Goal: Information Seeking & Learning: Learn about a topic

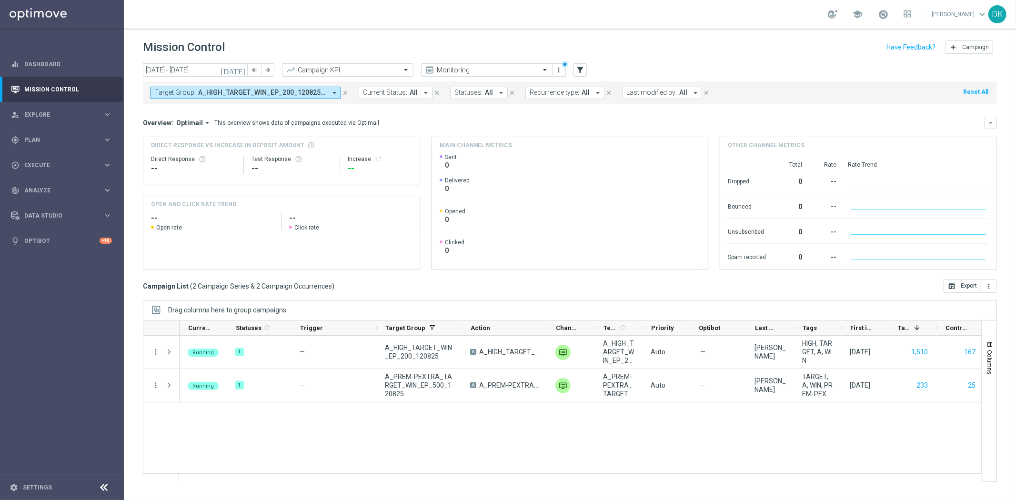
click at [288, 97] on button "Target Group: A_HIGH_TARGET_WIN_EP_200_120825, A_PREM-PEXTRA_TARGET_WIN_EP_500_…" at bounding box center [246, 93] width 191 height 12
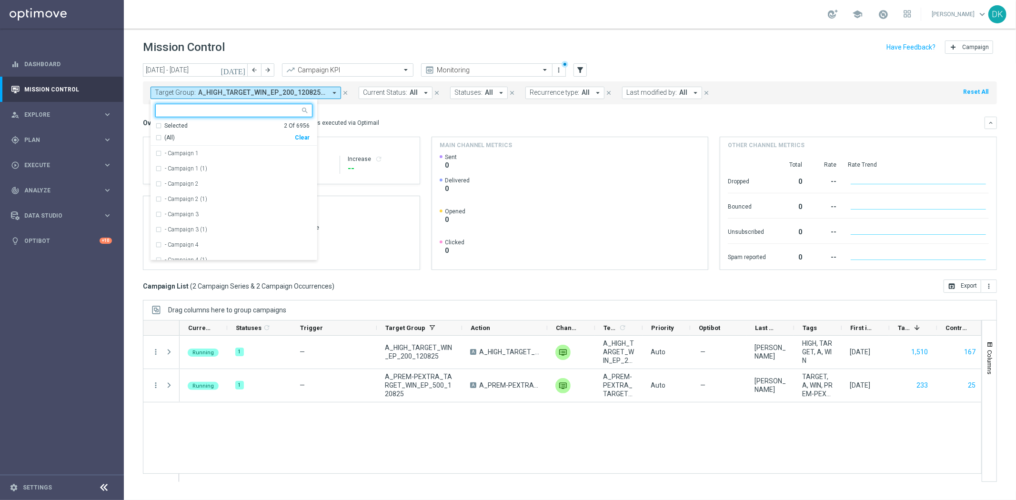
click at [0, 0] on div "Clear" at bounding box center [0, 0] width 0 height 0
click at [383, 115] on mini-dashboard "Overview: Optimail arrow_drop_down This overview shows data of campaigns execut…" at bounding box center [570, 191] width 854 height 175
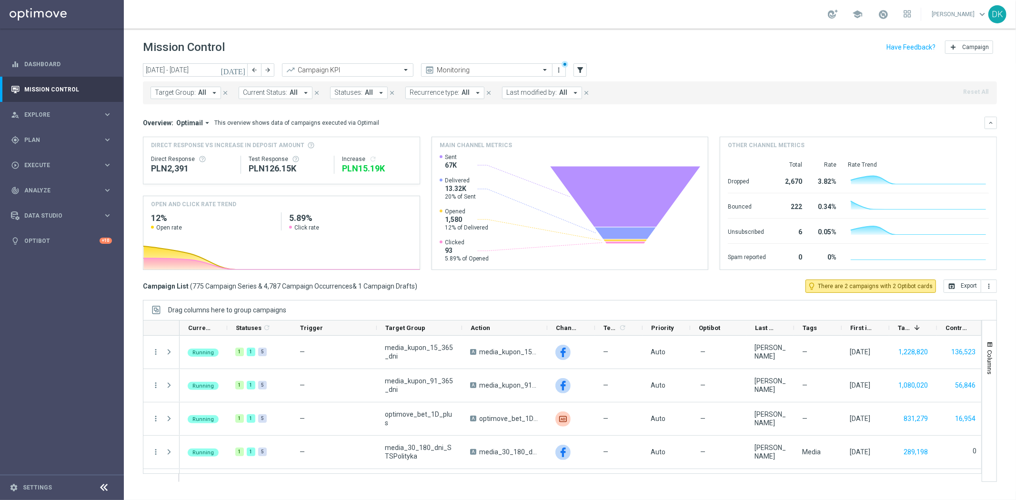
click at [175, 91] on span "Target Group:" at bounding box center [175, 93] width 41 height 8
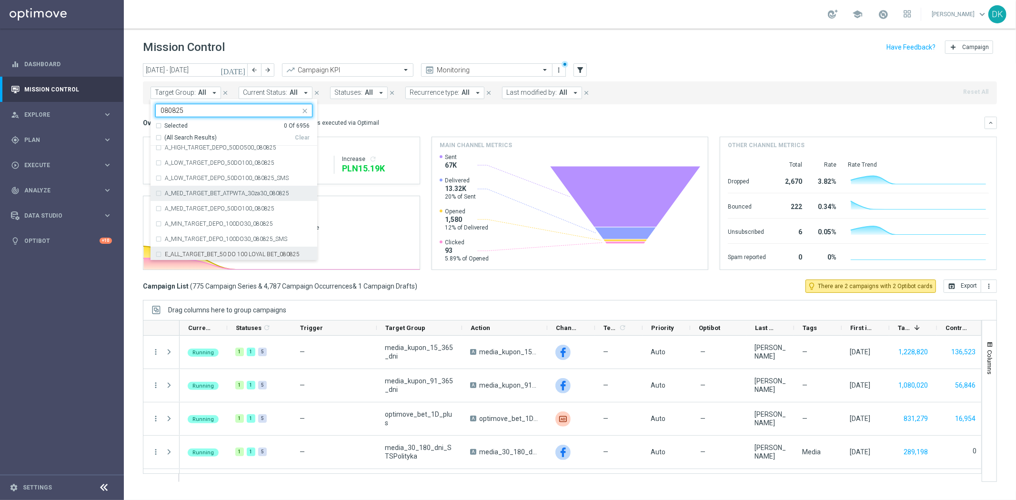
scroll to position [53, 0]
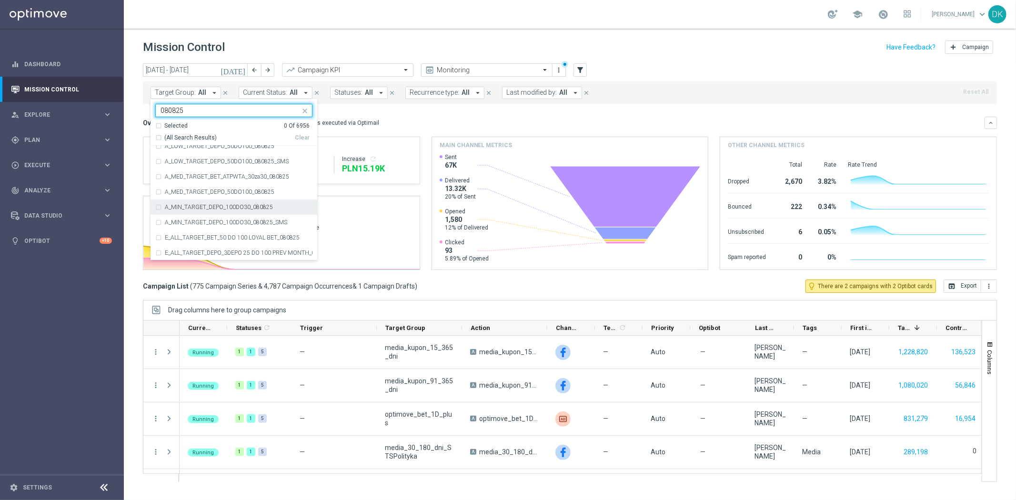
click at [256, 209] on label "A_MIN_TARGET_DEPO_100DO30_080825" at bounding box center [219, 207] width 108 height 6
type input "080825"
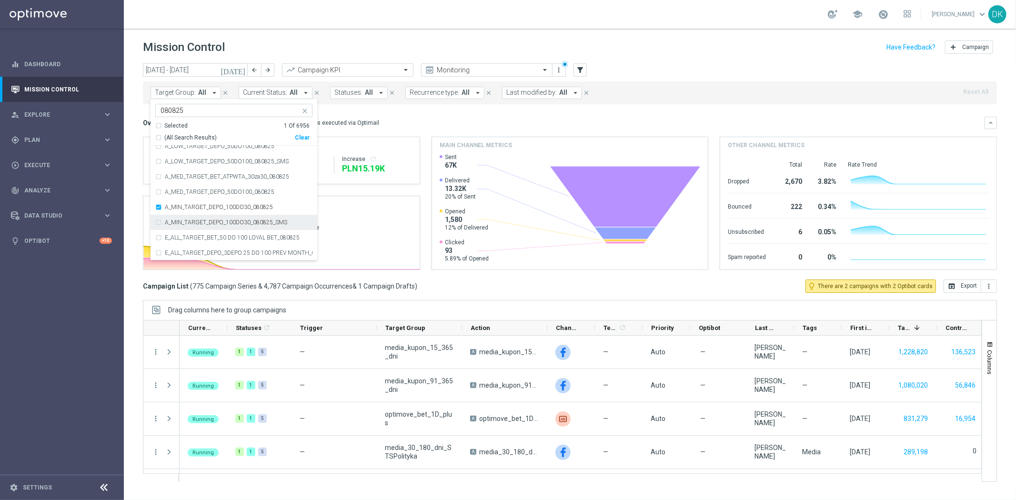
click at [250, 220] on label "A_MIN_TARGET_DEPO_100DO30_080825_SMS" at bounding box center [226, 223] width 122 height 6
click at [234, 199] on label "A_LOW_TARGET_DEPO_50DO100_080825" at bounding box center [220, 199] width 110 height 6
click at [237, 215] on label "A_LOW_TARGET_DEPO_50DO100_080825_SMS" at bounding box center [227, 215] width 124 height 6
click at [137, 203] on div "today 11 Aug 2025 - 17 Aug 2025 arrow_back arrow_forward Campaign KPI trending_…" at bounding box center [570, 277] width 892 height 428
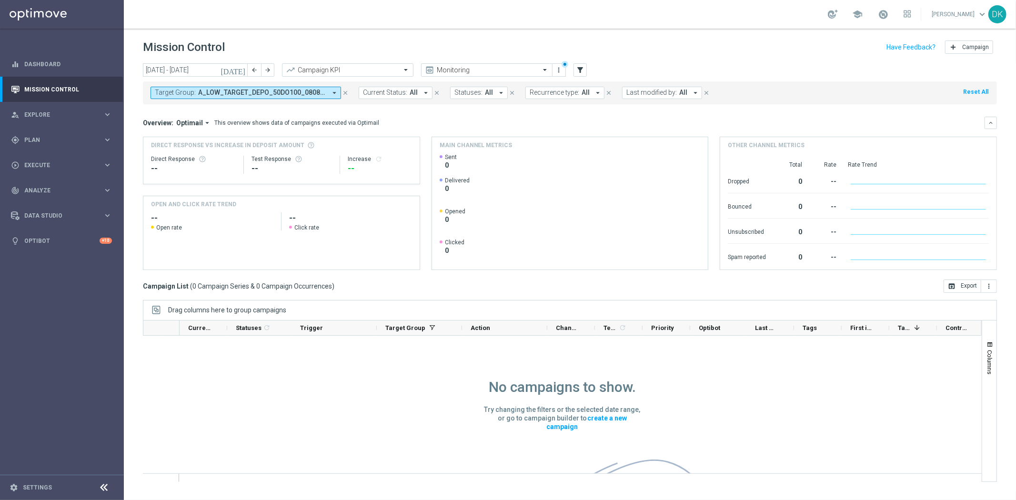
click at [240, 66] on icon "[DATE]" at bounding box center [234, 70] width 26 height 9
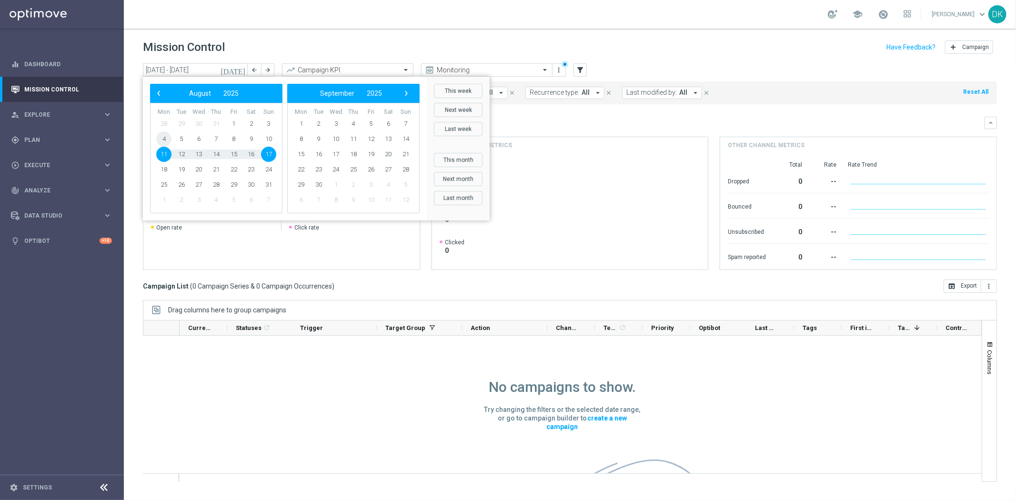
click at [165, 139] on span "4" at bounding box center [163, 139] width 15 height 15
click at [265, 156] on span "17" at bounding box center [268, 154] width 15 height 15
type input "04 Aug 2025 - 17 Aug 2025"
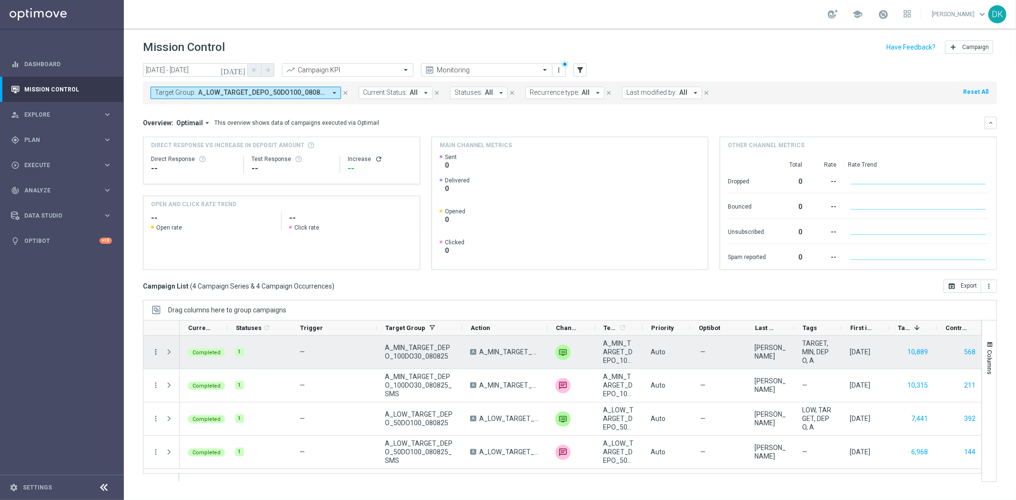
click at [156, 353] on icon "more_vert" at bounding box center [156, 352] width 9 height 9
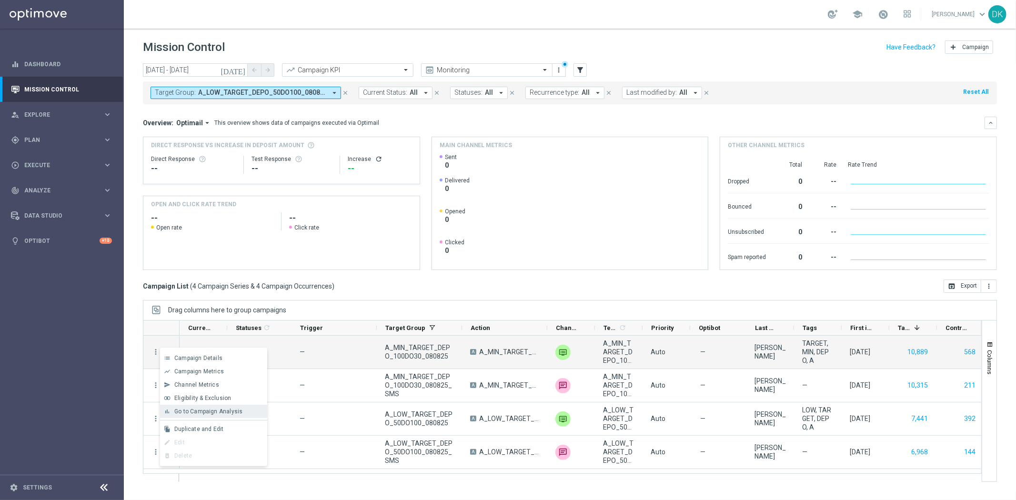
click at [216, 410] on span "Go to Campaign Analysis" at bounding box center [208, 411] width 68 height 7
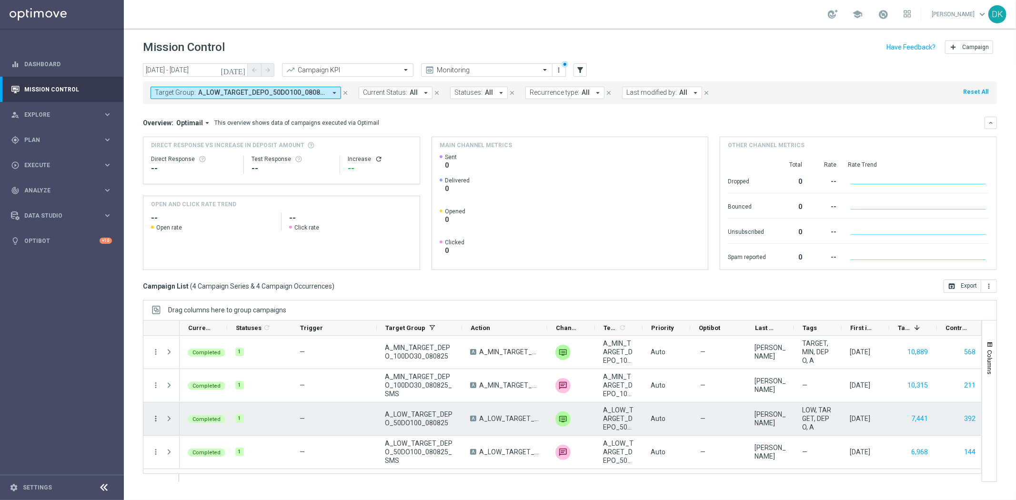
click at [156, 422] on icon "more_vert" at bounding box center [156, 419] width 9 height 9
click at [214, 359] on span "Go to Campaign Analysis" at bounding box center [208, 359] width 68 height 7
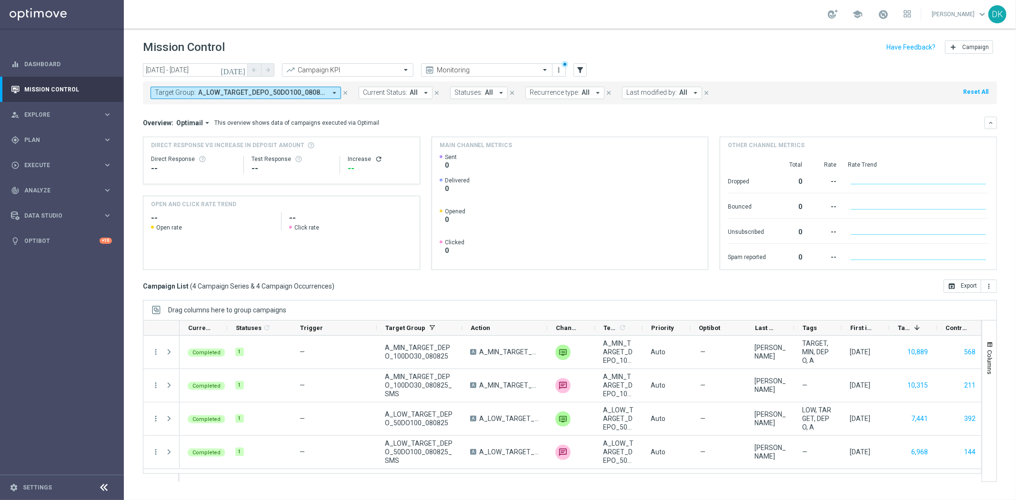
scroll to position [0, 2]
click at [994, 334] on button "Columns" at bounding box center [989, 357] width 14 height 51
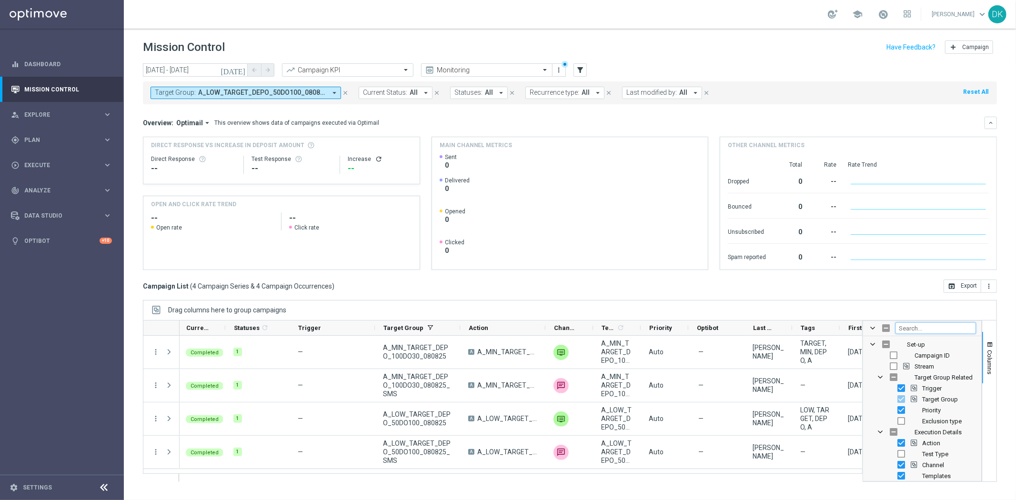
click at [919, 328] on input "Filter Columns Input" at bounding box center [936, 328] width 81 height 11
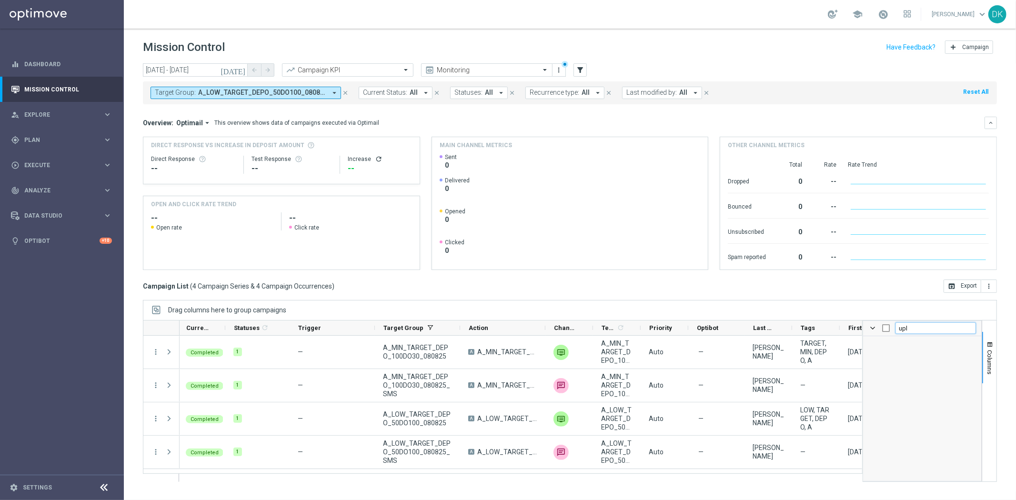
click at [919, 328] on input "upl" at bounding box center [936, 328] width 81 height 11
type input "incr"
click at [896, 357] on input "Press SPACE to toggle visibility (hidden)" at bounding box center [894, 356] width 8 height 8
checkbox input "true"
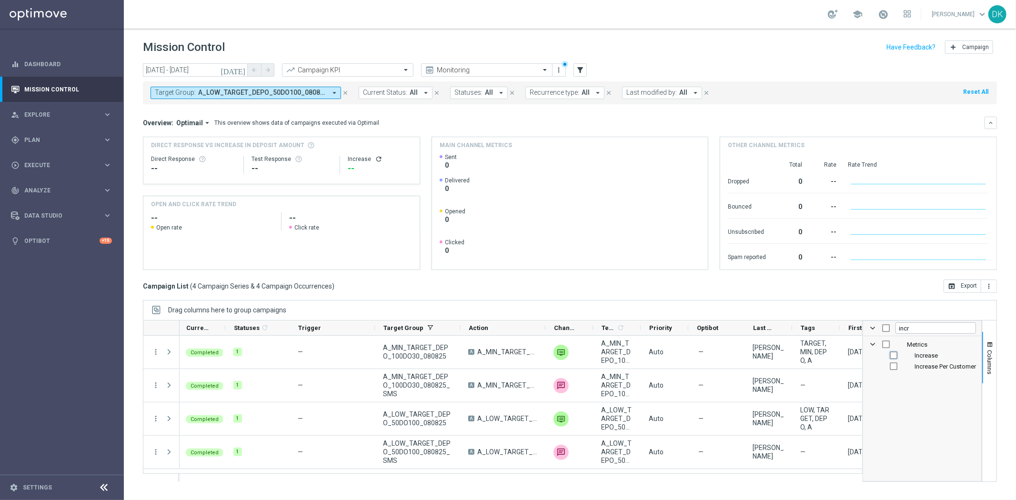
checkbox input "false"
click at [990, 339] on button "Columns" at bounding box center [989, 357] width 14 height 51
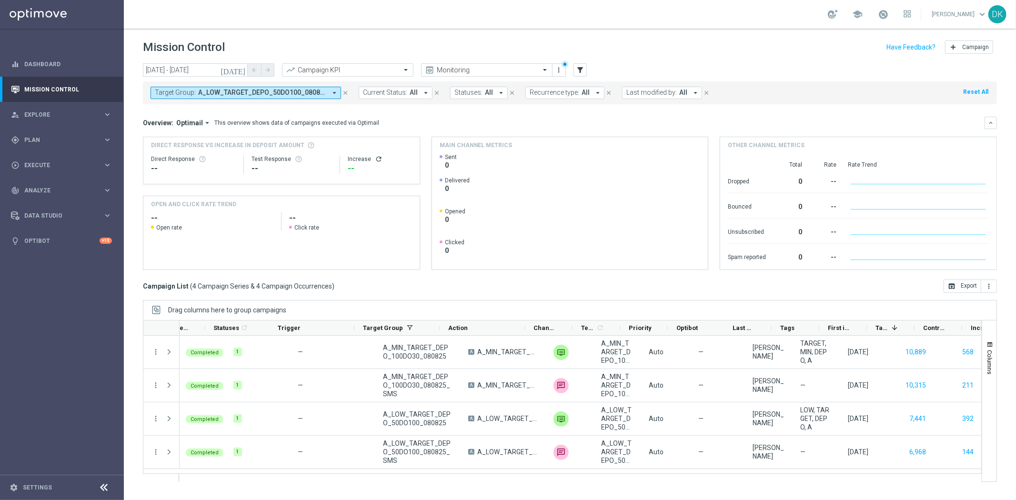
scroll to position [0, 97]
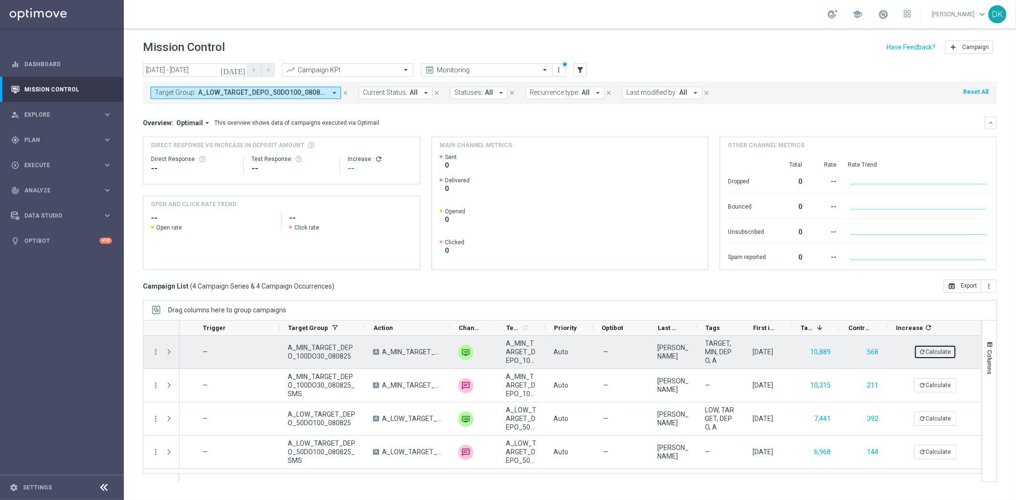
click at [940, 352] on button "refresh Calculate" at bounding box center [935, 352] width 42 height 14
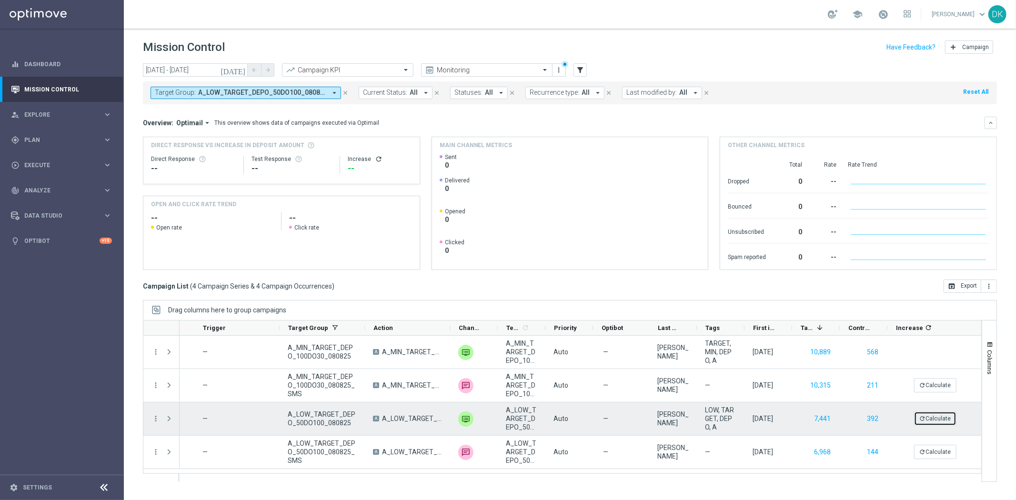
click at [940, 420] on button "refresh Calculate" at bounding box center [935, 419] width 42 height 14
click at [928, 417] on button "refresh Calculate" at bounding box center [935, 419] width 42 height 14
click at [942, 418] on button "refresh Calculate" at bounding box center [935, 419] width 42 height 14
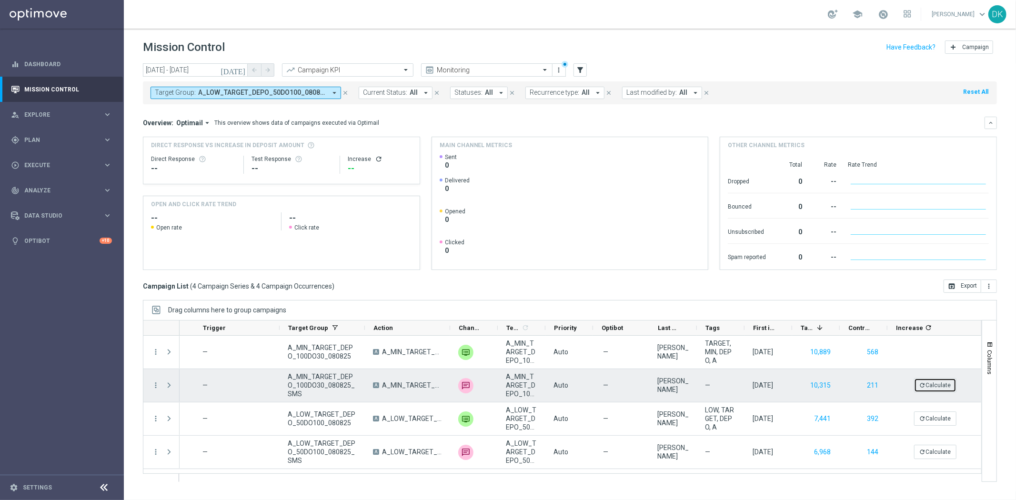
click at [923, 392] on button "refresh Calculate" at bounding box center [935, 385] width 42 height 14
click at [942, 387] on button "refresh Calculate" at bounding box center [935, 385] width 42 height 14
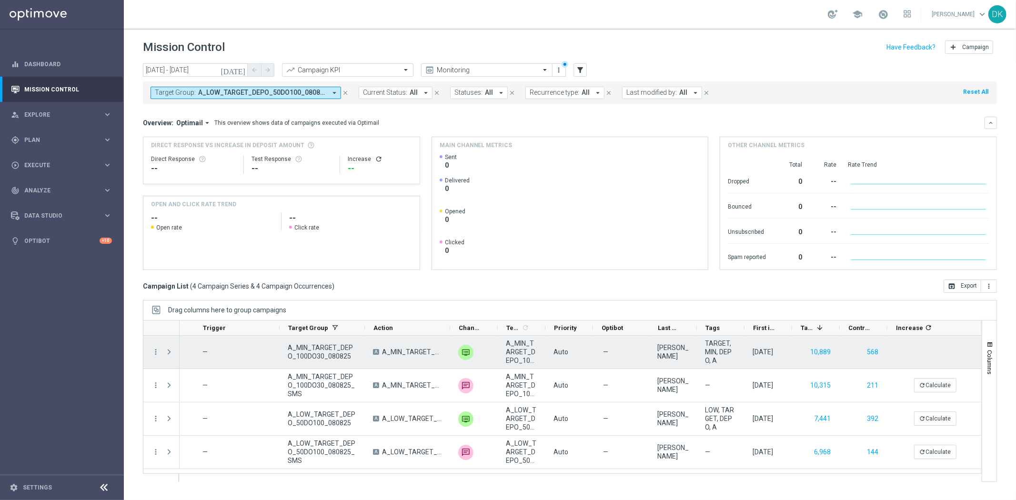
click at [918, 354] on div "Press SPACE to select this row." at bounding box center [935, 352] width 95 height 33
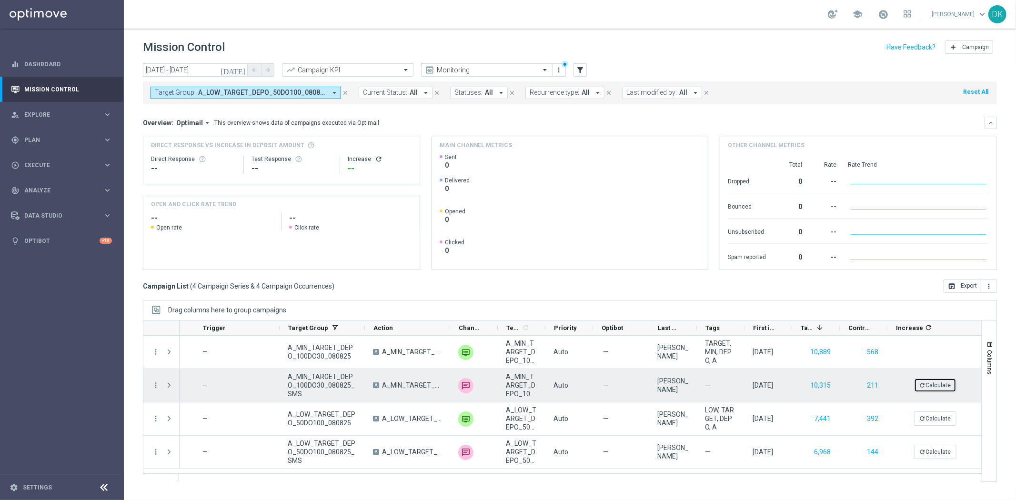
click at [945, 383] on button "refresh Calculate" at bounding box center [935, 385] width 42 height 14
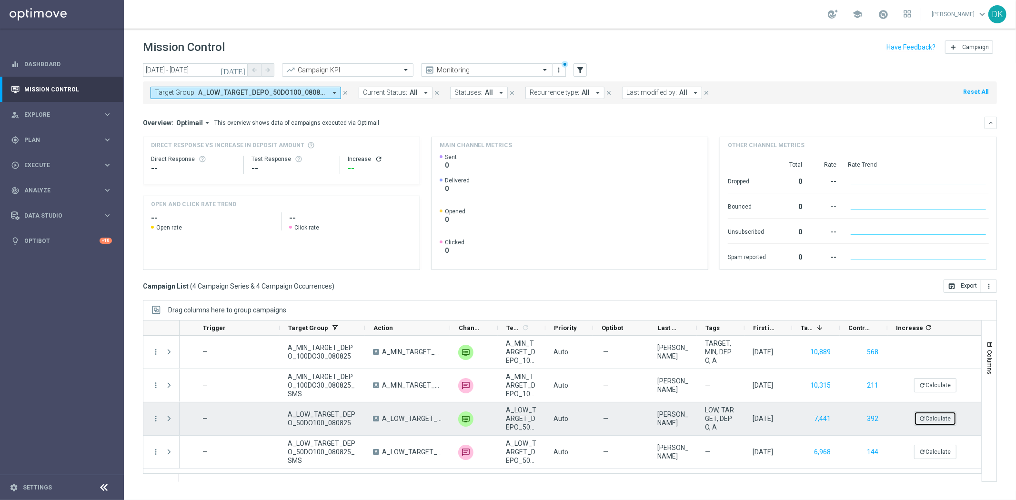
drag, startPoint x: 938, startPoint y: 425, endPoint x: 940, endPoint y: 440, distance: 14.5
click at [938, 426] on div "refresh Calculate" at bounding box center [935, 419] width 91 height 28
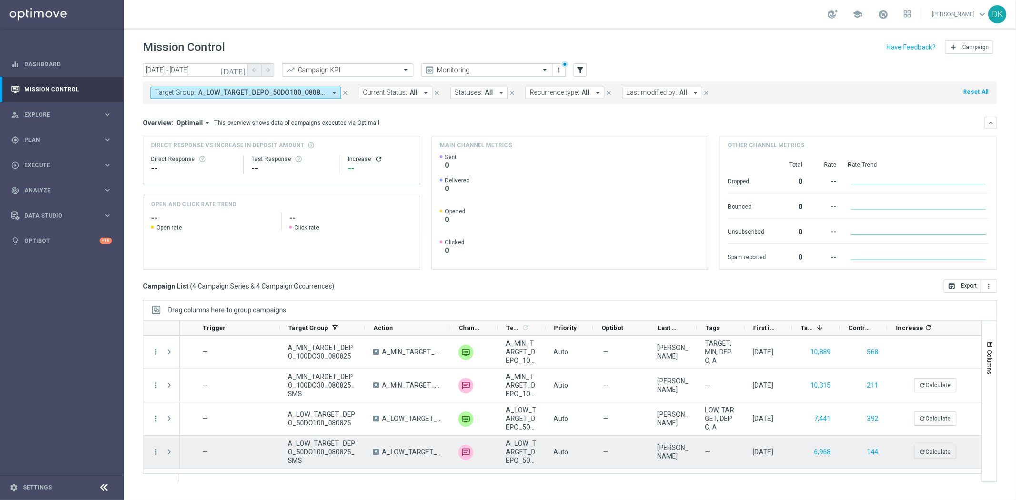
click at [940, 461] on div "refresh Calculate" at bounding box center [935, 452] width 91 height 28
click at [941, 457] on button "refresh Calculate" at bounding box center [935, 452] width 42 height 14
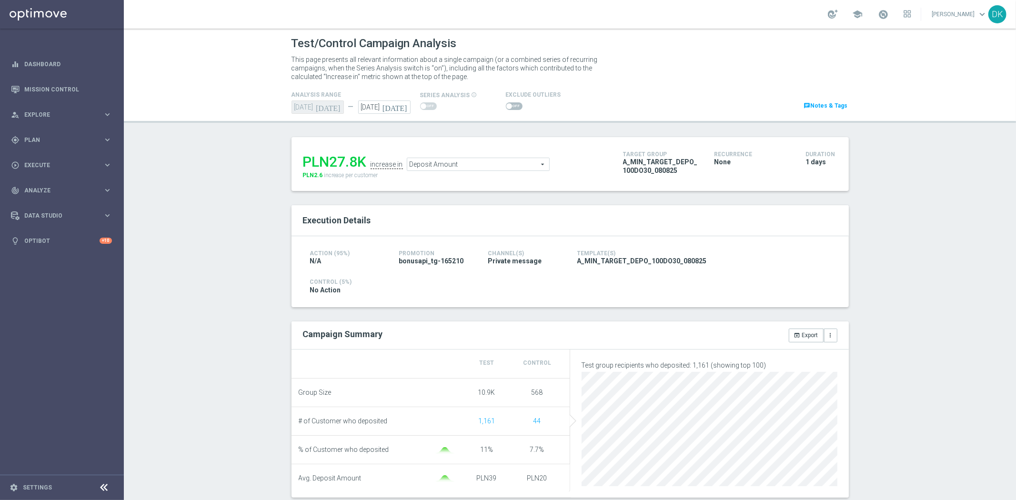
click at [427, 162] on span "Deposit Amount" at bounding box center [478, 164] width 142 height 12
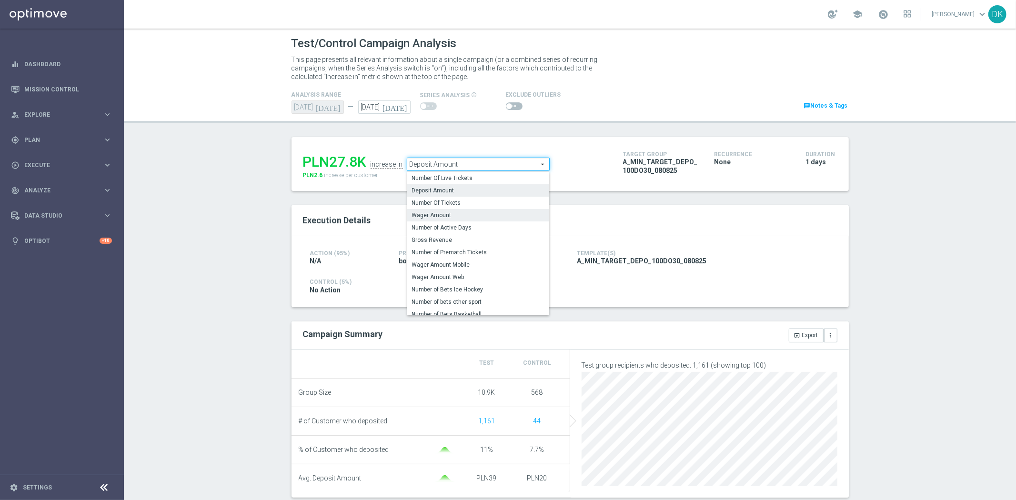
click at [450, 212] on span "Wager Amount" at bounding box center [478, 216] width 132 height 8
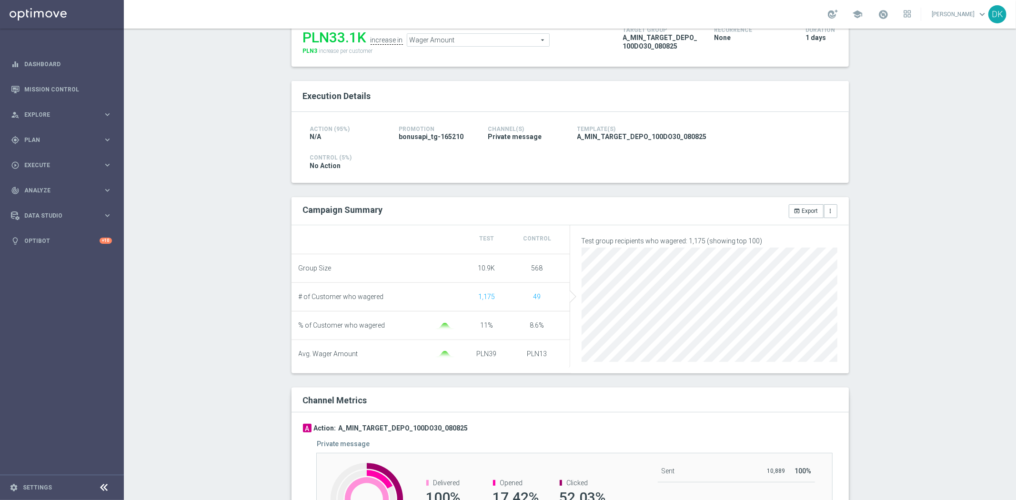
scroll to position [106, 0]
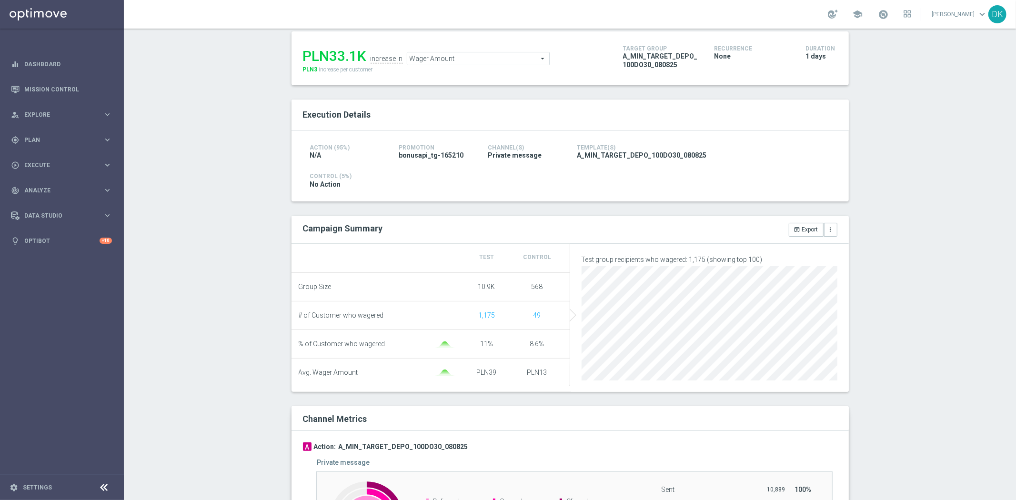
click at [460, 58] on span "Wager Amount" at bounding box center [478, 58] width 142 height 12
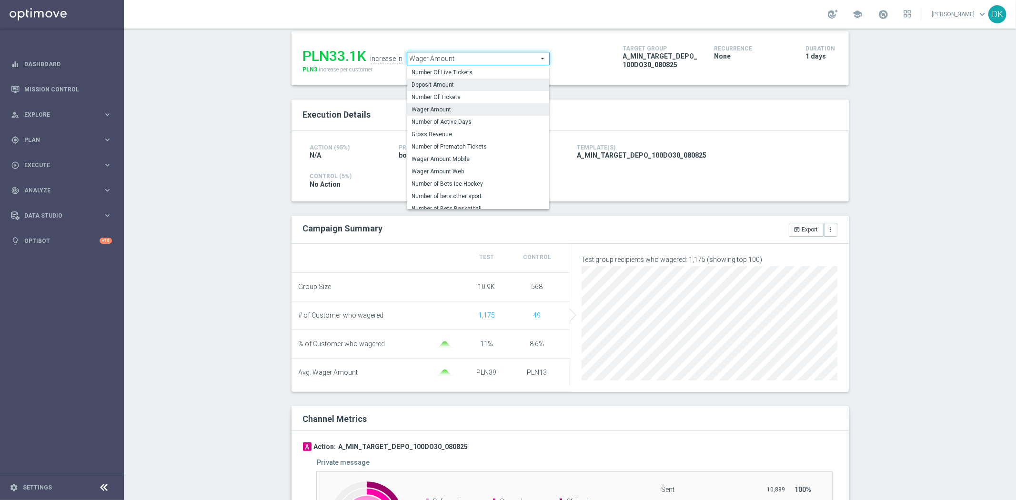
click at [449, 81] on span "Deposit Amount" at bounding box center [478, 85] width 132 height 8
type input "Deposit Amount"
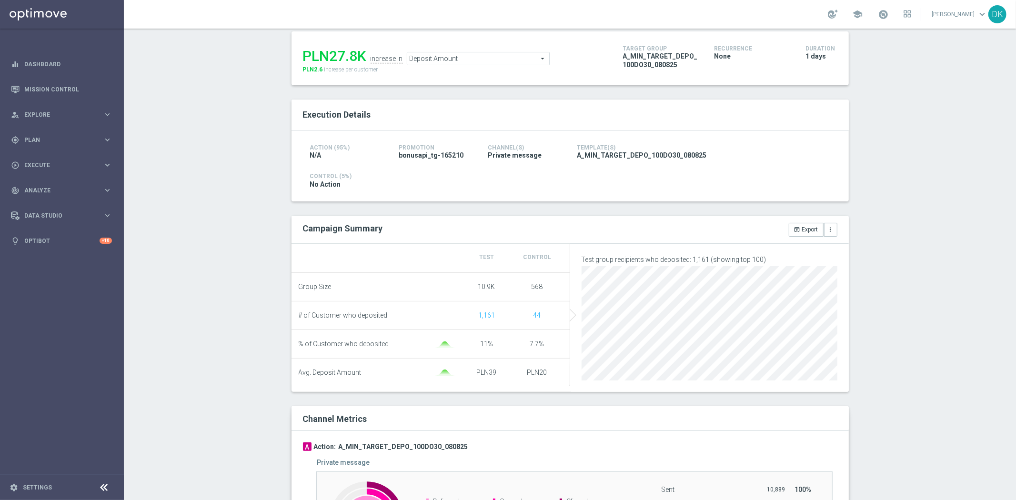
click at [457, 59] on span "Deposit Amount" at bounding box center [478, 58] width 142 height 12
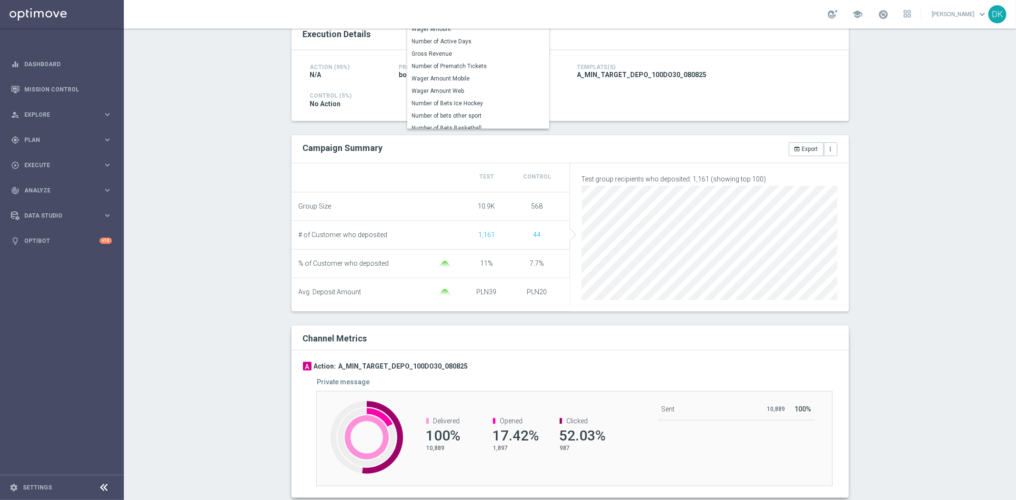
scroll to position [212, 0]
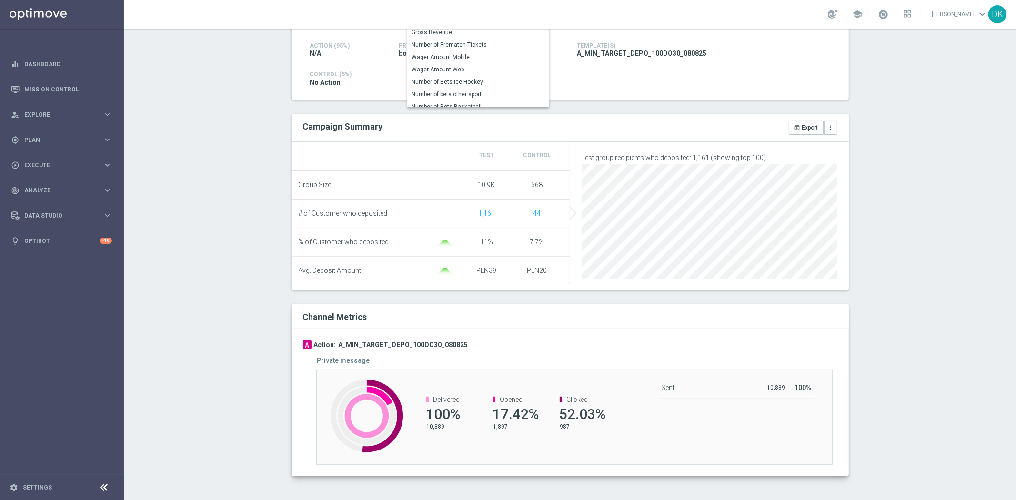
click at [447, 316] on div "Channel Metrics" at bounding box center [504, 317] width 416 height 11
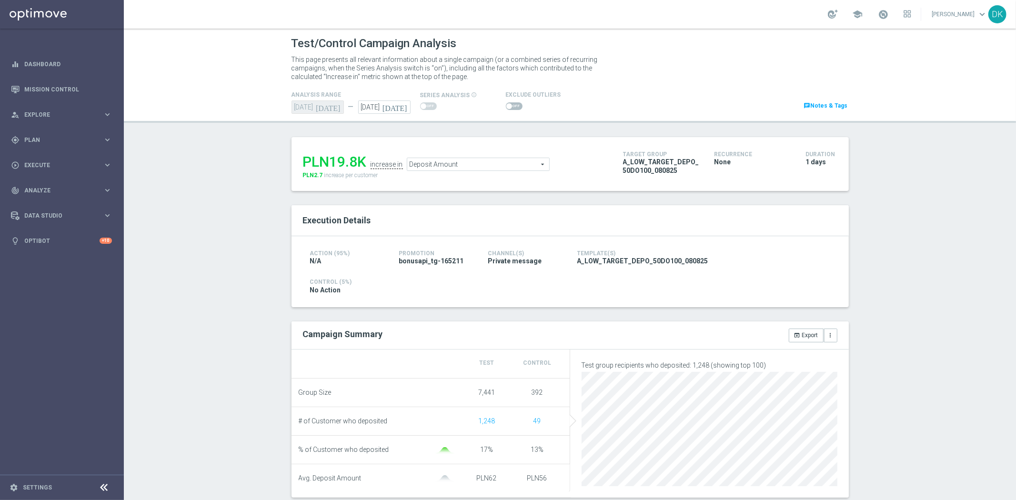
click at [470, 165] on span "Deposit Amount" at bounding box center [478, 164] width 142 height 12
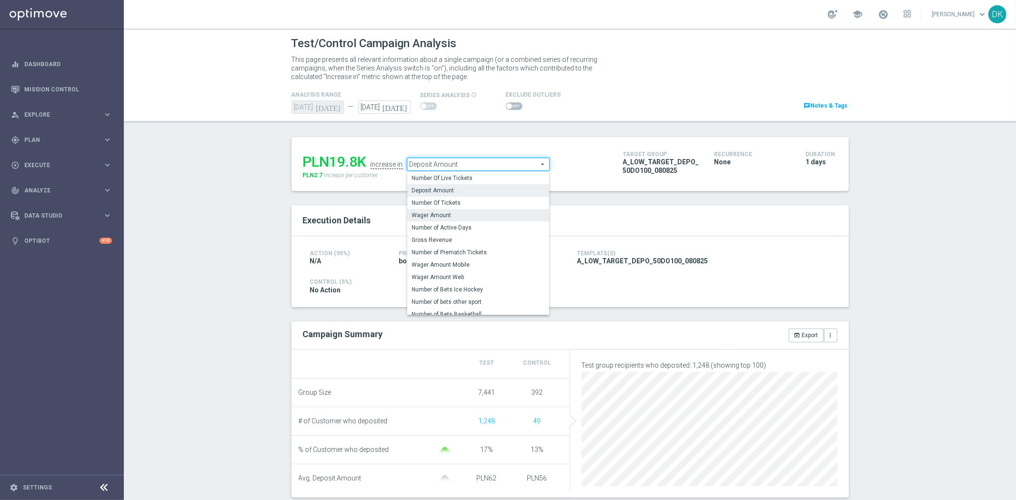
click at [446, 210] on label "Wager Amount" at bounding box center [478, 215] width 142 height 12
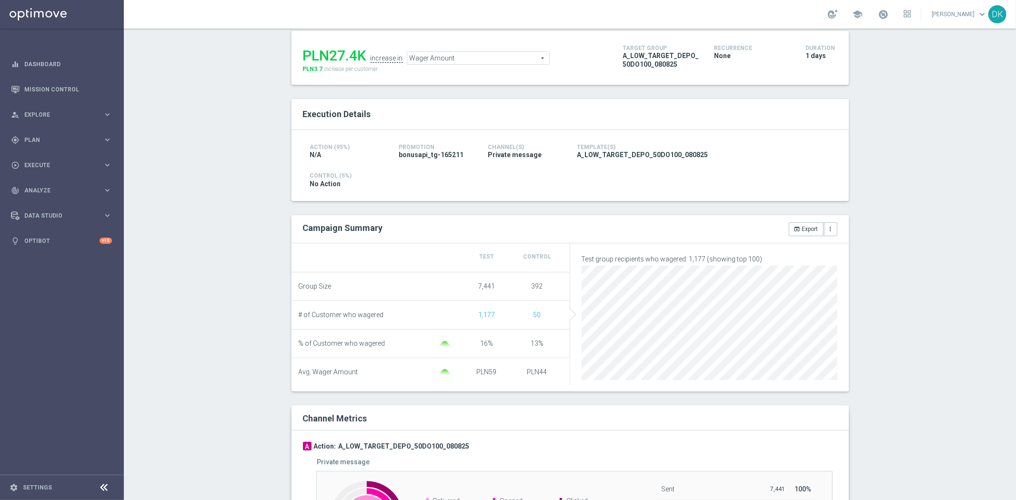
scroll to position [106, 0]
click at [458, 53] on span "Wager Amount" at bounding box center [478, 58] width 142 height 12
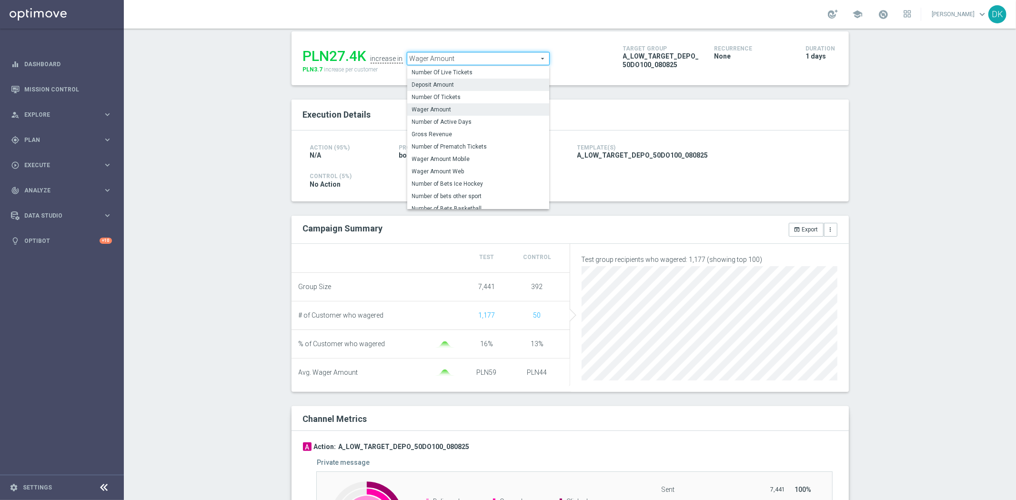
click at [445, 81] on span "Deposit Amount" at bounding box center [478, 85] width 132 height 8
type input "Deposit Amount"
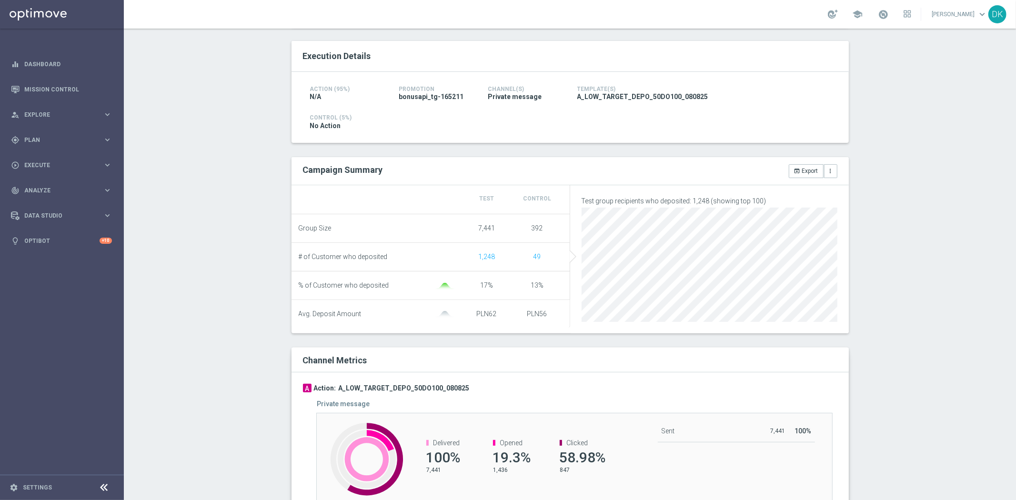
scroll to position [212, 0]
